Goal: Task Accomplishment & Management: Manage account settings

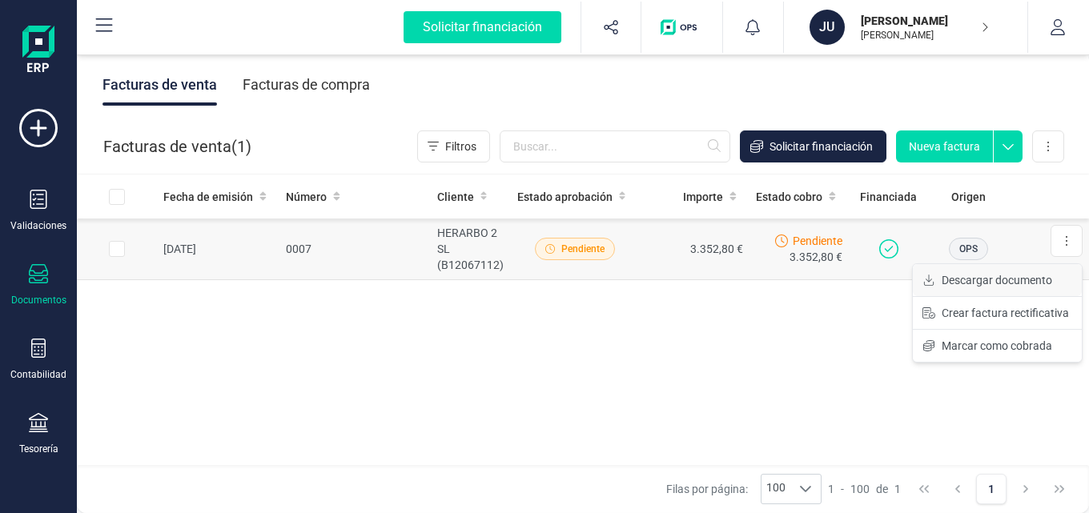
click at [998, 280] on span "Descargar documento" at bounding box center [997, 280] width 111 height 16
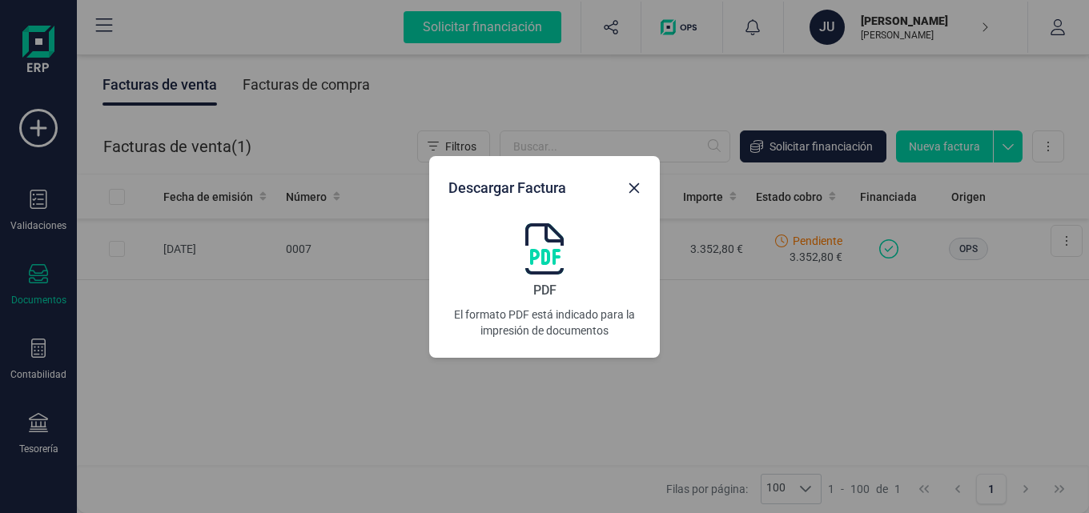
click at [542, 273] on img at bounding box center [544, 248] width 38 height 51
click at [629, 189] on icon "button" at bounding box center [634, 188] width 13 height 13
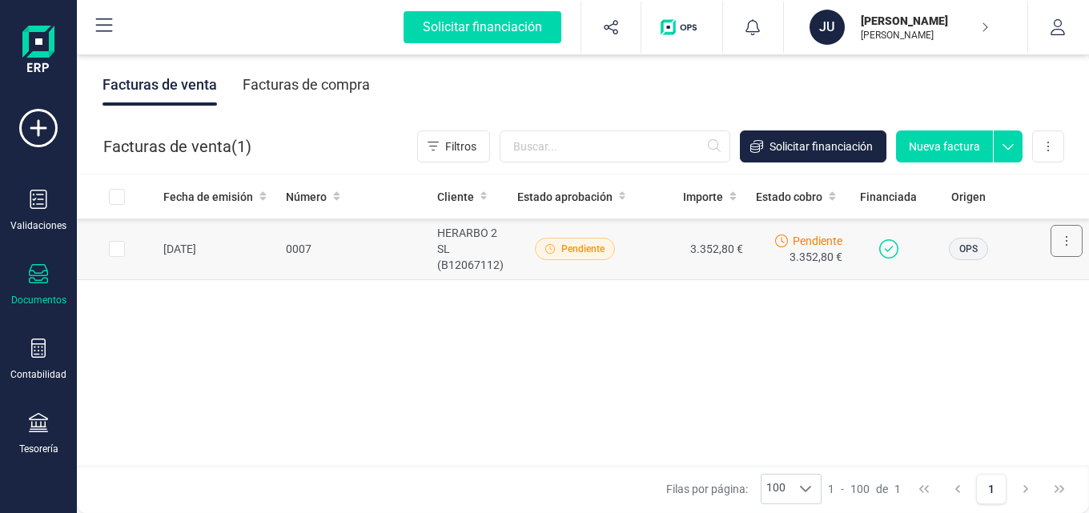
click at [1062, 246] on button at bounding box center [1067, 241] width 32 height 32
click at [1015, 344] on span "Marcar como cobrada" at bounding box center [997, 346] width 111 height 16
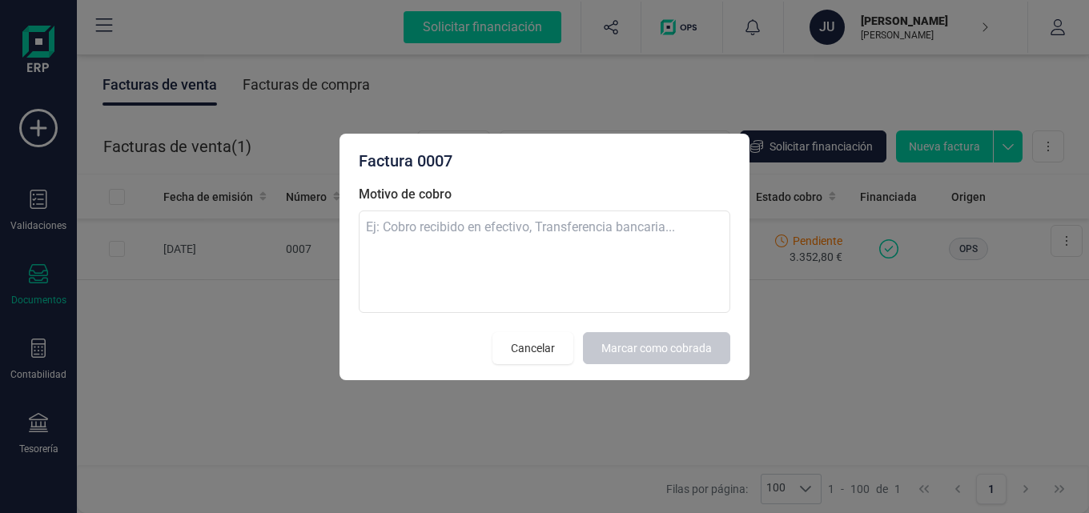
click at [930, 356] on div "Factura 0007 Motivo de cobro Cancelar Marcar como cobrada" at bounding box center [544, 256] width 1089 height 513
click at [518, 343] on span "Cancelar" at bounding box center [533, 348] width 44 height 16
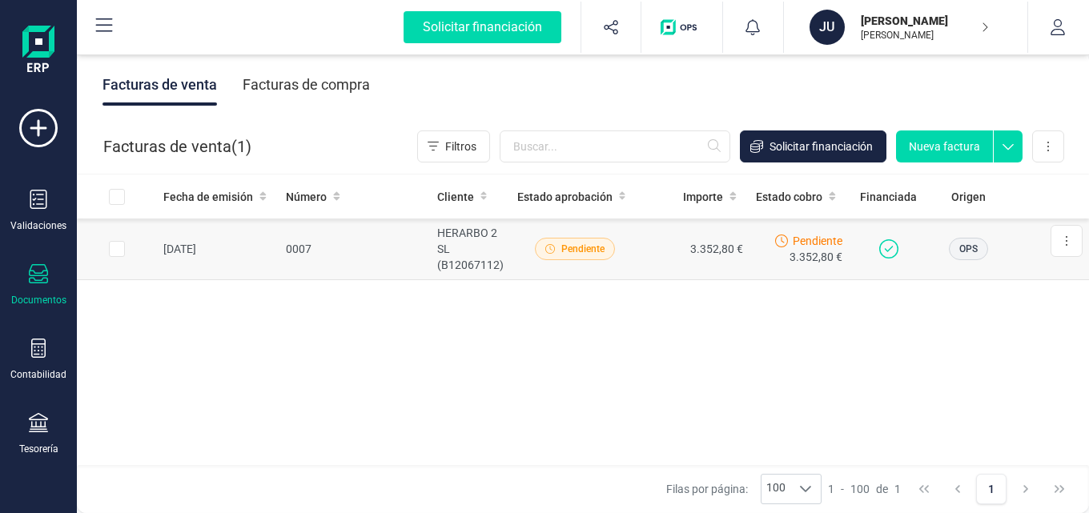
click at [577, 252] on span "Pendiente" at bounding box center [582, 249] width 43 height 14
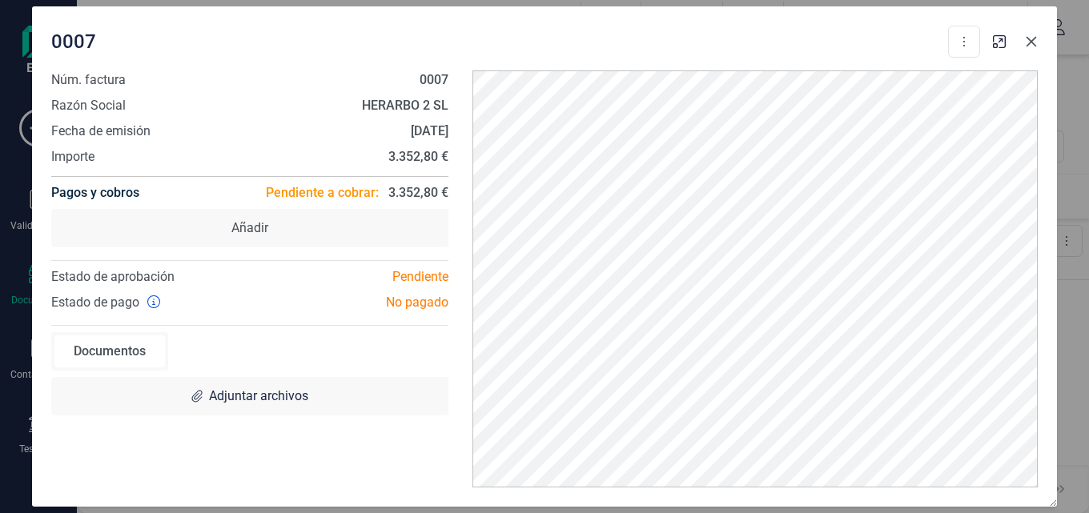
click at [1029, 42] on icon "button" at bounding box center [1031, 41] width 13 height 13
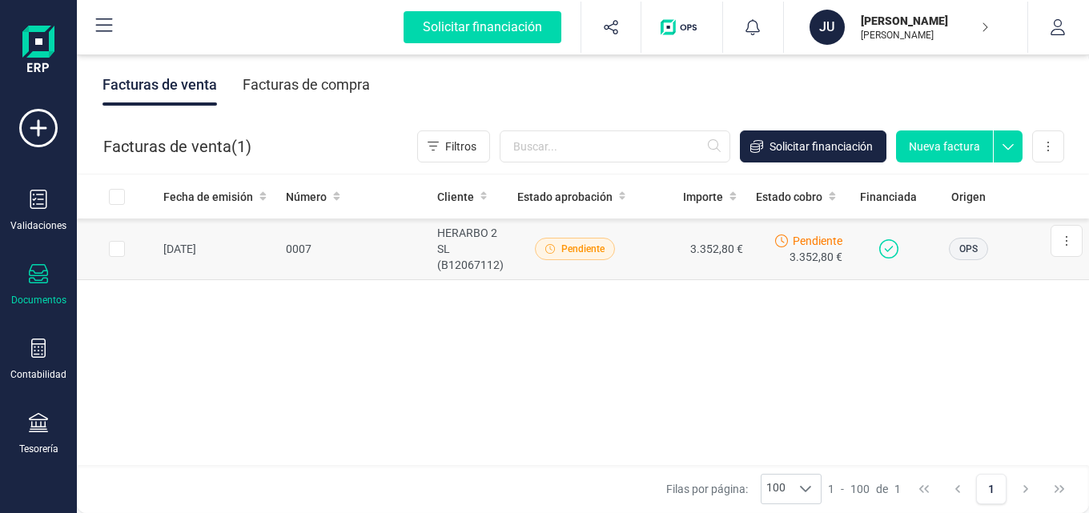
click at [822, 235] on span "Pendiente" at bounding box center [818, 241] width 50 height 16
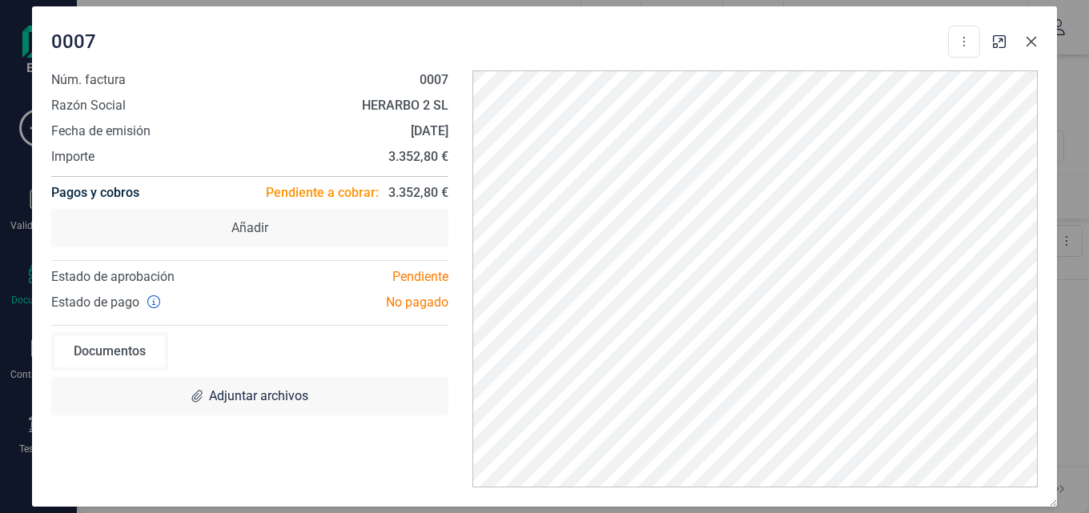
click at [1039, 46] on button "button" at bounding box center [1032, 42] width 26 height 26
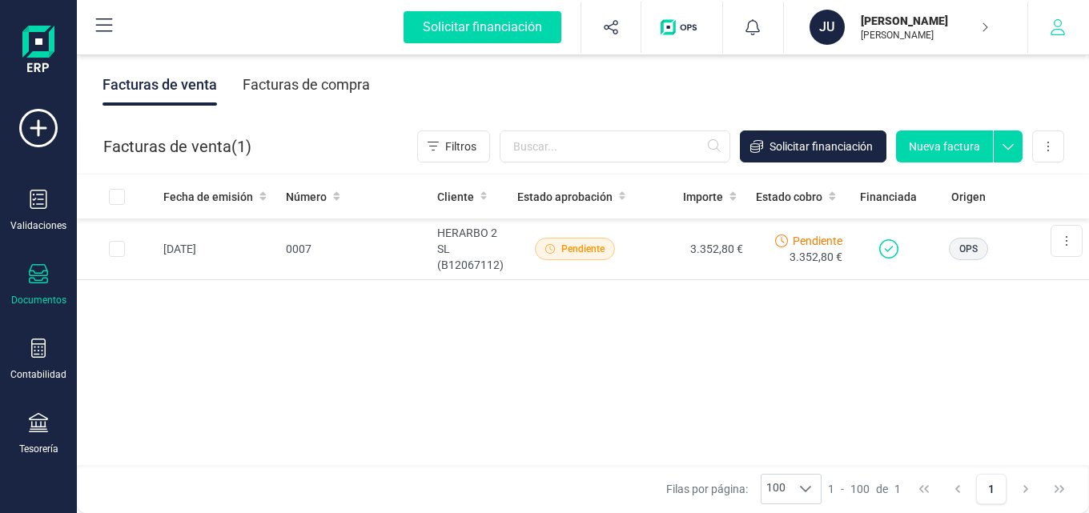
click at [1050, 22] on icon "button" at bounding box center [1058, 27] width 16 height 16
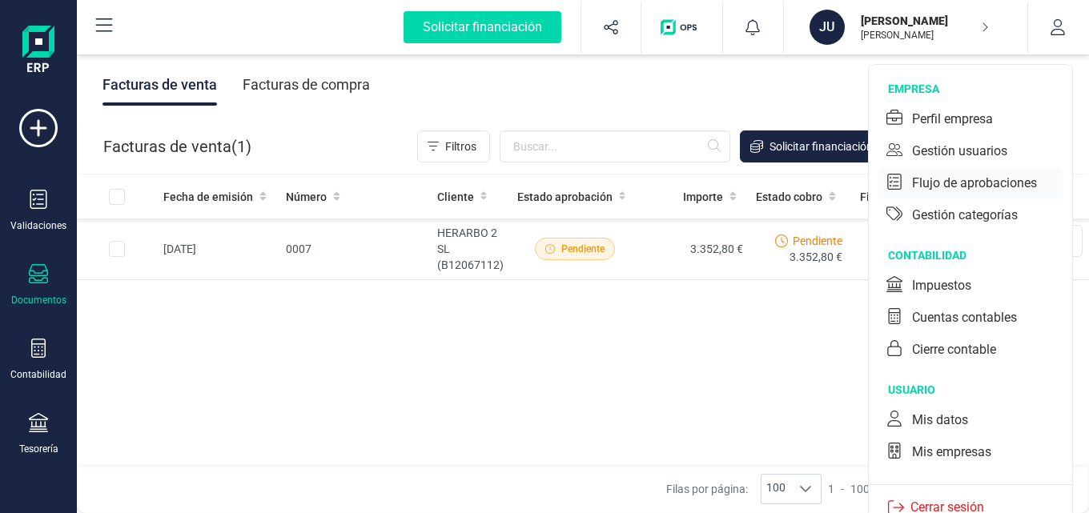
click at [1014, 187] on div "Flujo de aprobaciones" at bounding box center [974, 183] width 125 height 19
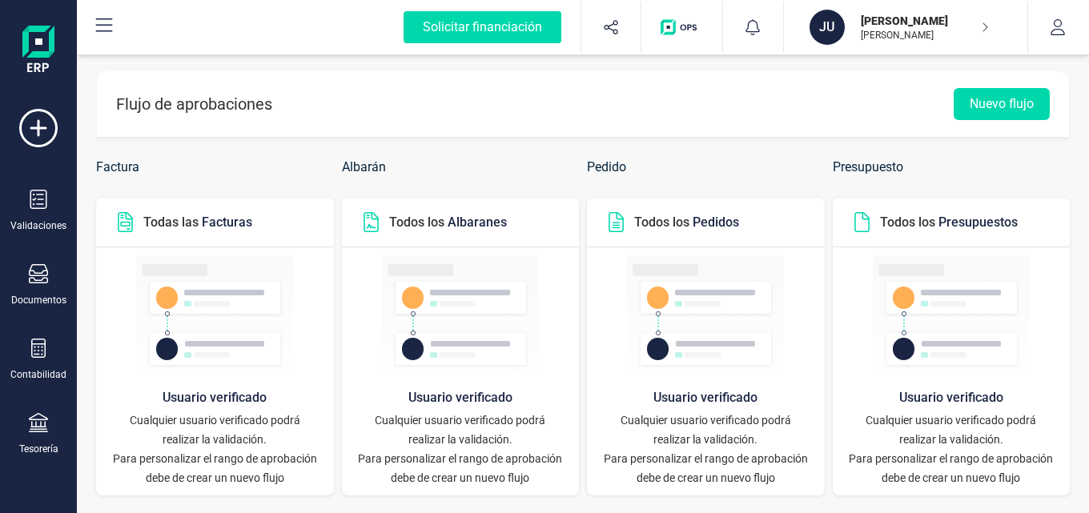
click at [982, 26] on icon "button" at bounding box center [985, 27] width 8 height 13
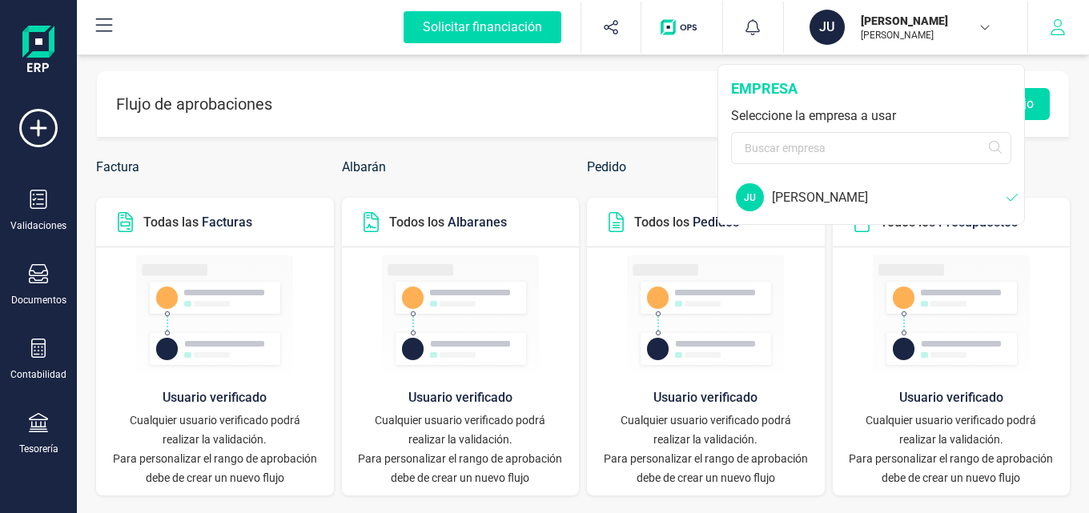
click at [1060, 30] on icon "button" at bounding box center [1058, 27] width 14 height 16
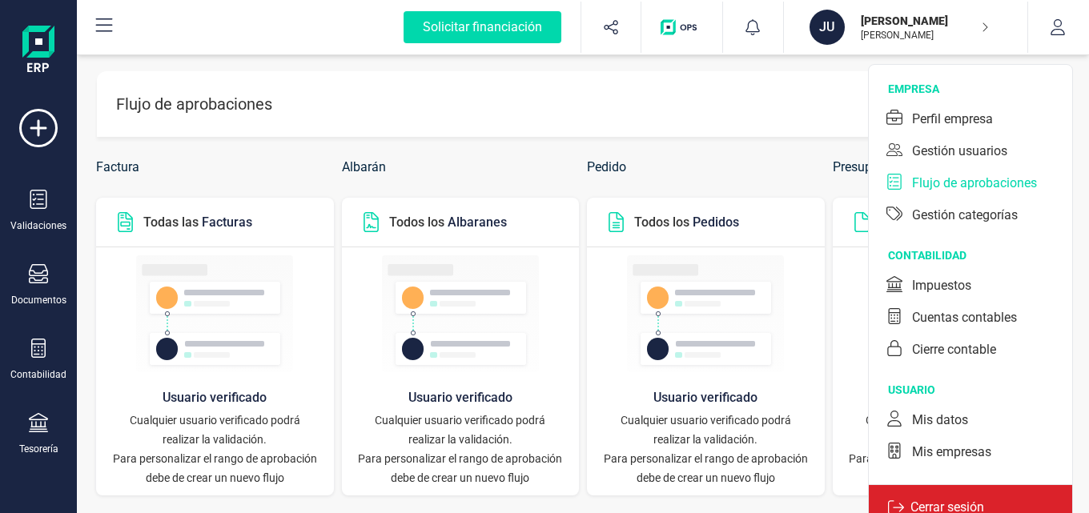
click at [943, 503] on p "Cerrar sesión" at bounding box center [947, 507] width 86 height 19
